Goal: Task Accomplishment & Management: Manage account settings

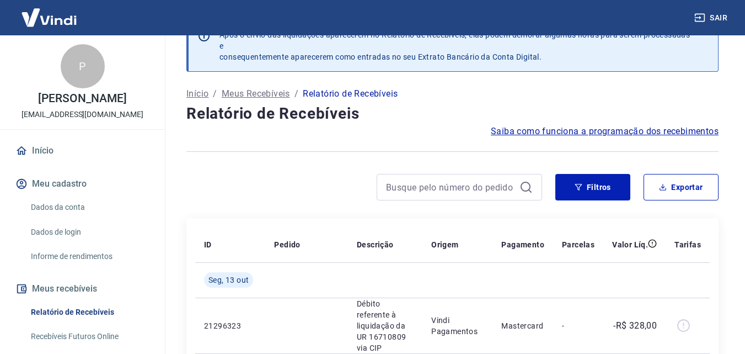
scroll to position [110, 0]
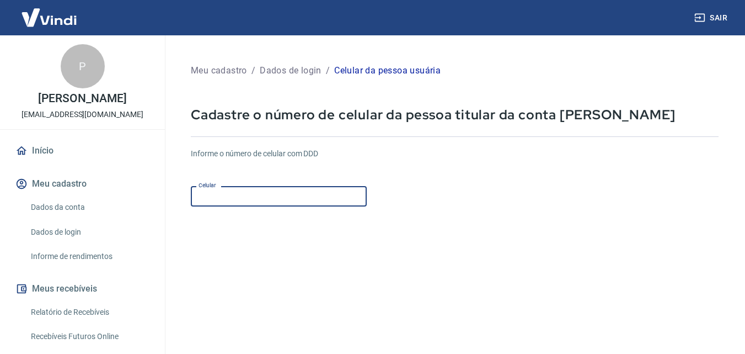
click at [225, 193] on input "Celular" at bounding box center [279, 196] width 176 height 20
type input "(31) 99358-1999"
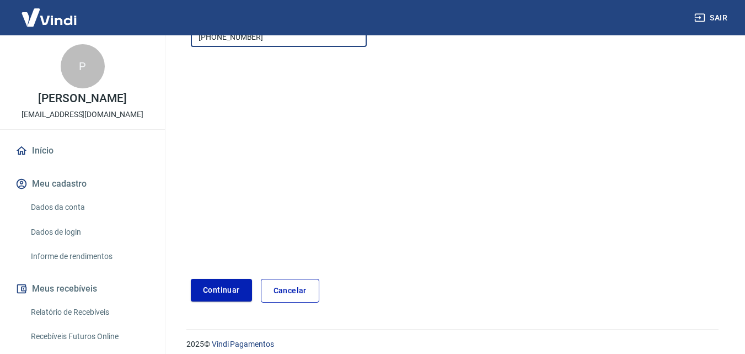
scroll to position [166, 0]
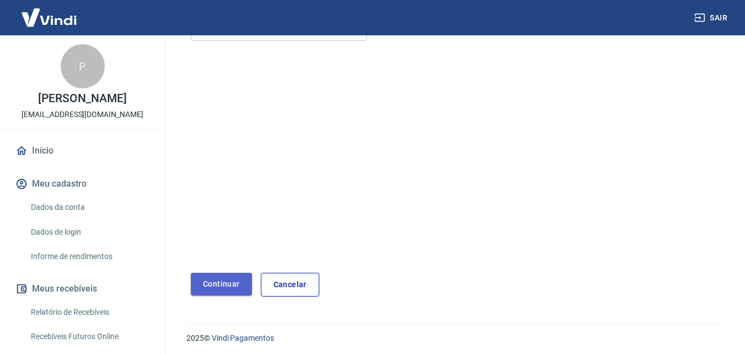
click at [223, 275] on button "Continuar" at bounding box center [221, 284] width 61 height 23
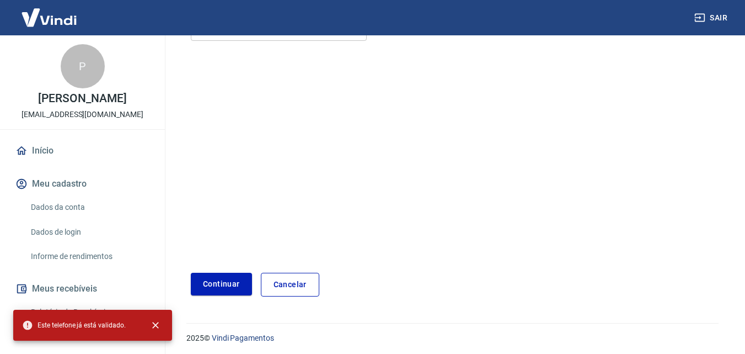
click at [297, 279] on link "Cancelar" at bounding box center [290, 285] width 58 height 24
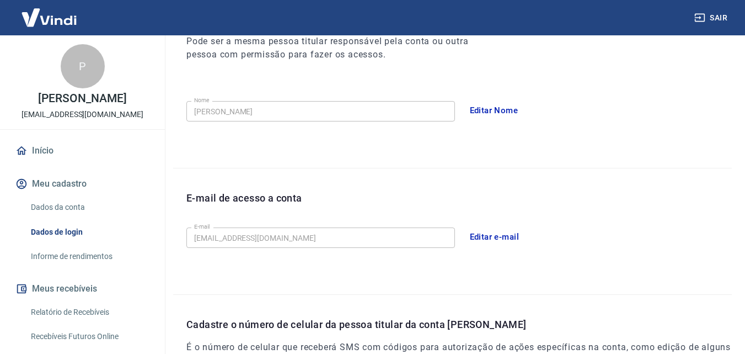
scroll to position [350, 0]
